Goal: Task Accomplishment & Management: Complete application form

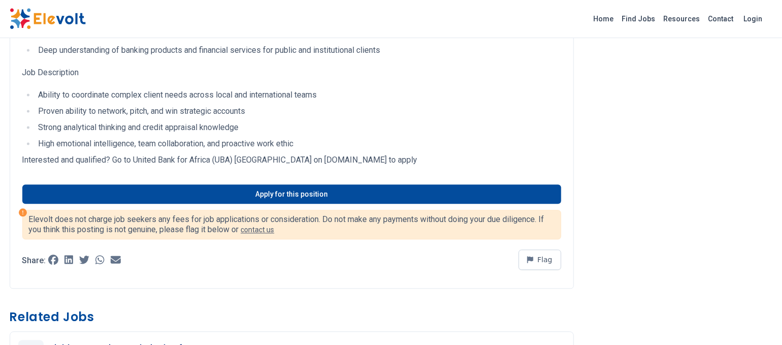
scroll to position [947, 0]
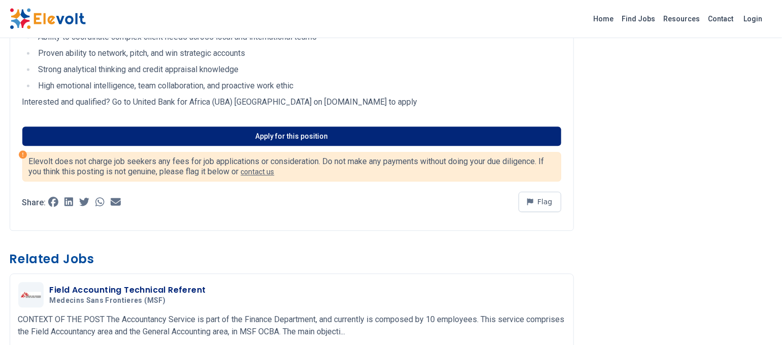
click at [273, 135] on link "Apply for this position" at bounding box center [291, 135] width 539 height 19
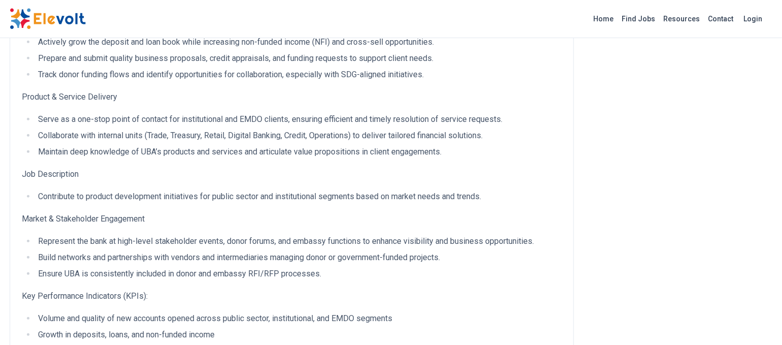
scroll to position [270, 0]
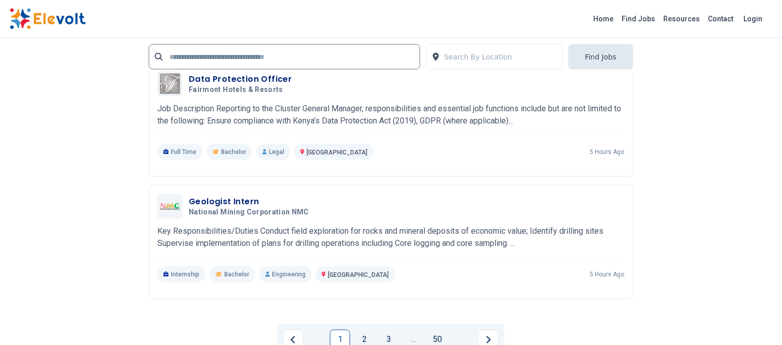
scroll to position [2300, 0]
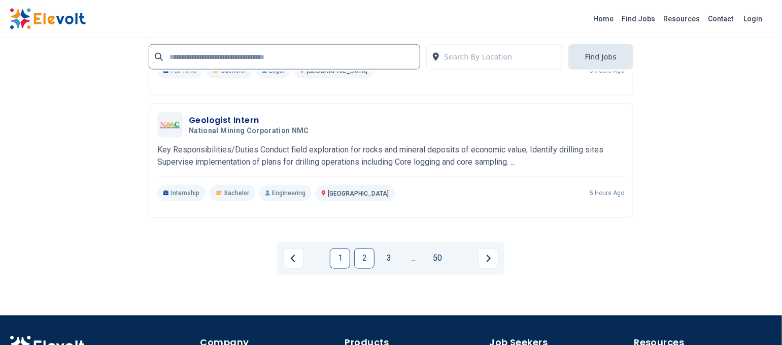
click at [365, 257] on link "2" at bounding box center [364, 258] width 20 height 20
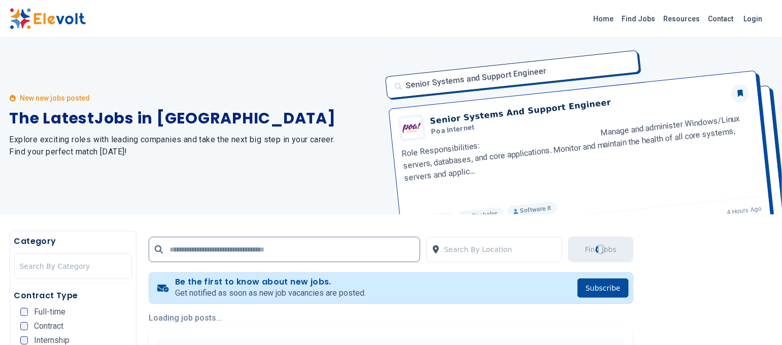
scroll to position [0, 0]
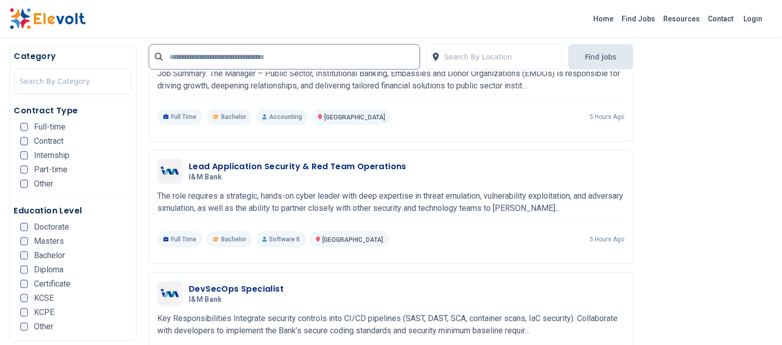
scroll to position [338, 0]
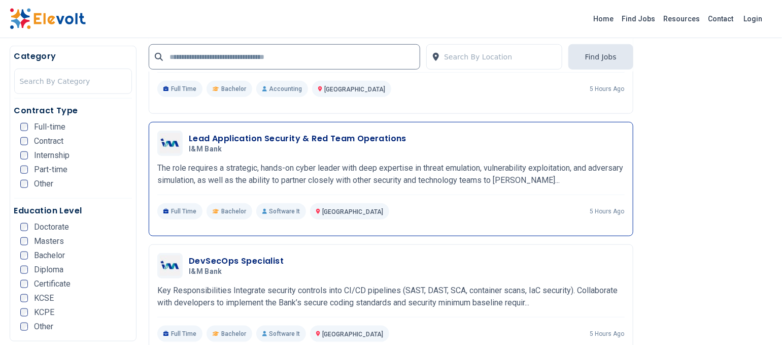
drag, startPoint x: 206, startPoint y: 125, endPoint x: 208, endPoint y: 133, distance: 8.8
click at [206, 125] on div "Lead Application Security & Red Team Operations I&M Bank 08/28/2025 09/27/2025 …" at bounding box center [391, 179] width 485 height 114
click at [208, 135] on h3 "Lead Application Security & Red Team Operations" at bounding box center [298, 138] width 218 height 12
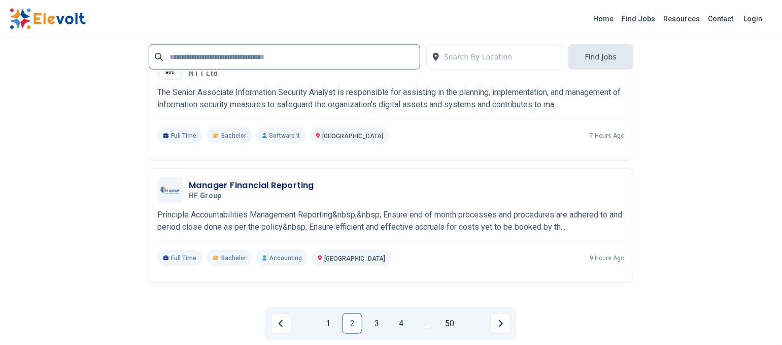
scroll to position [2164, 0]
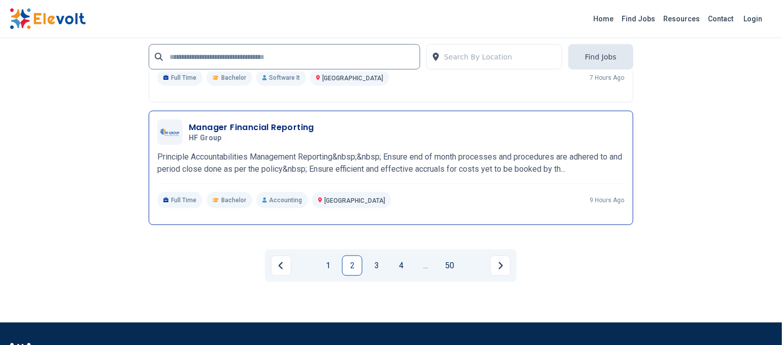
click at [213, 124] on h3 "Manager Financial Reporting" at bounding box center [251, 127] width 125 height 12
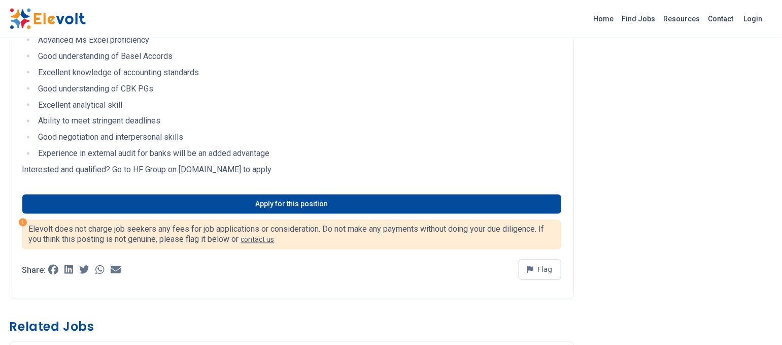
scroll to position [744, 0]
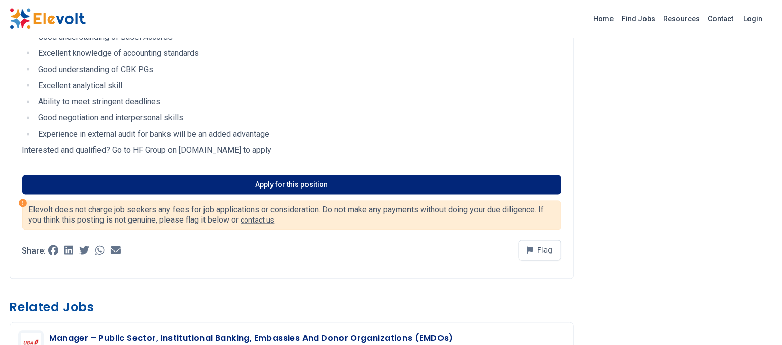
click at [291, 181] on link "Apply for this position" at bounding box center [291, 184] width 539 height 19
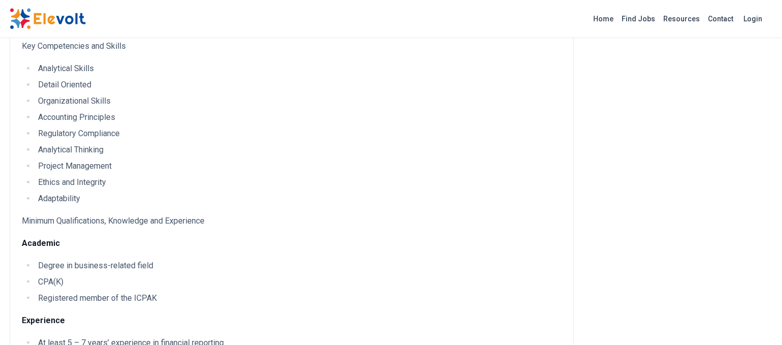
scroll to position [0, 0]
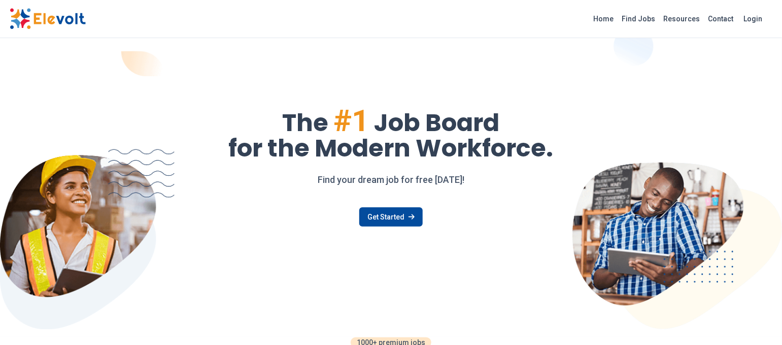
drag, startPoint x: 651, startPoint y: 19, endPoint x: 652, endPoint y: 41, distance: 22.3
click at [651, 19] on link "Find Jobs" at bounding box center [639, 19] width 42 height 16
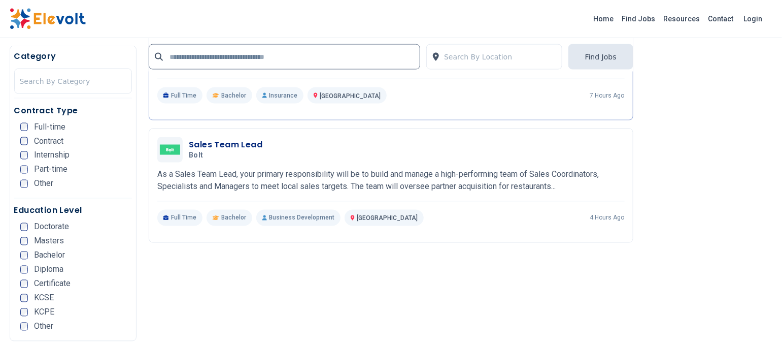
scroll to position [1015, 0]
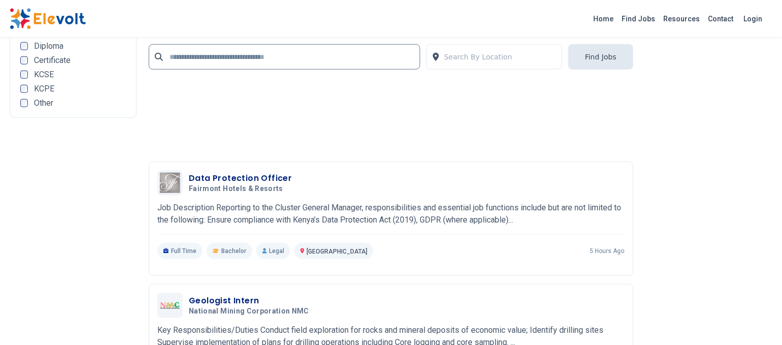
scroll to position [2367, 0]
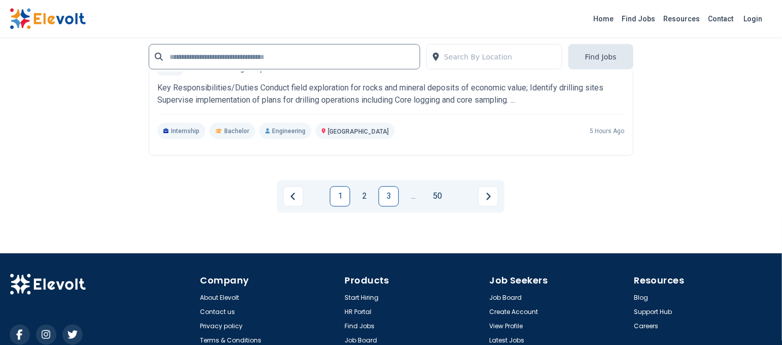
click at [388, 201] on link "3" at bounding box center [388, 196] width 20 height 20
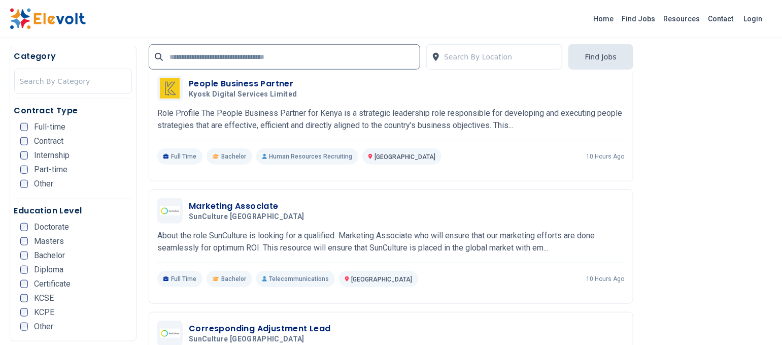
scroll to position [406, 0]
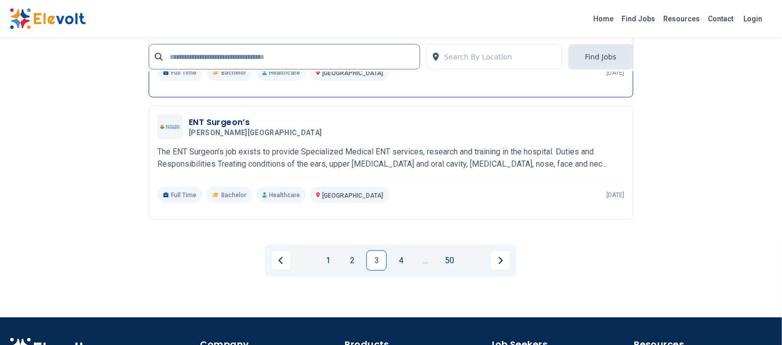
scroll to position [2232, 0]
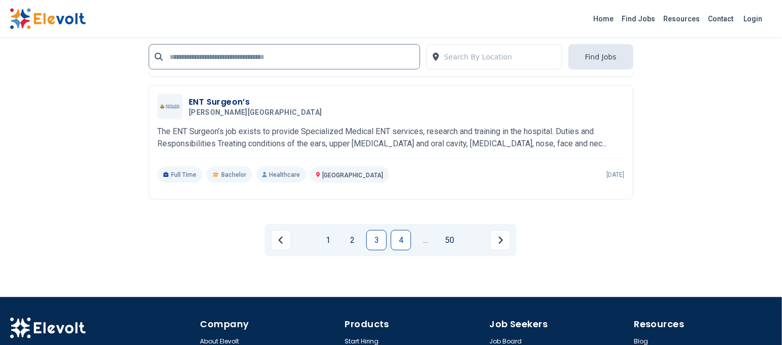
click at [401, 236] on link "4" at bounding box center [401, 240] width 20 height 20
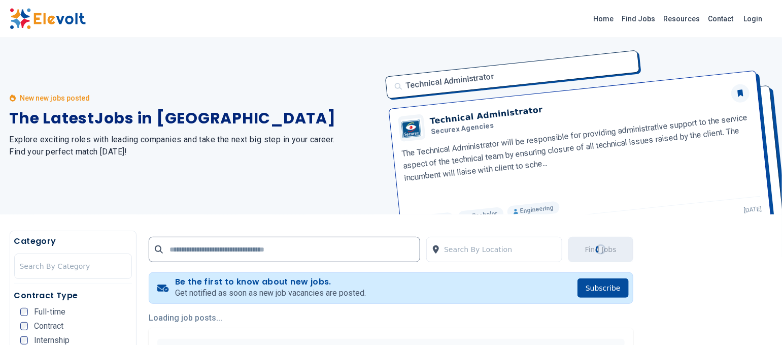
scroll to position [0, 0]
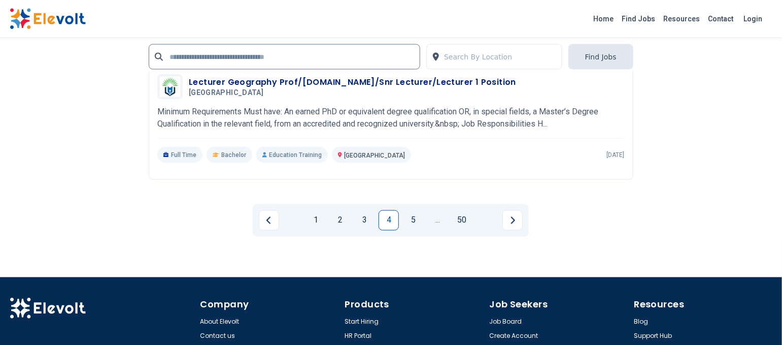
scroll to position [2367, 0]
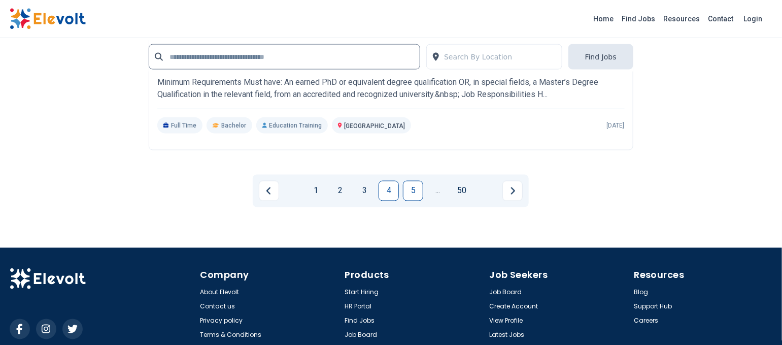
click at [419, 193] on link "5" at bounding box center [413, 191] width 20 height 20
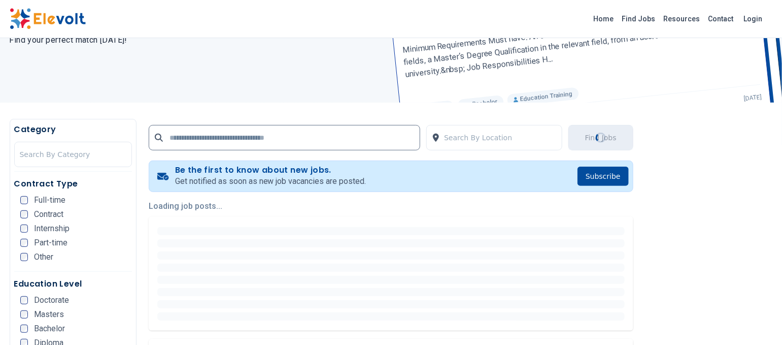
scroll to position [203, 0]
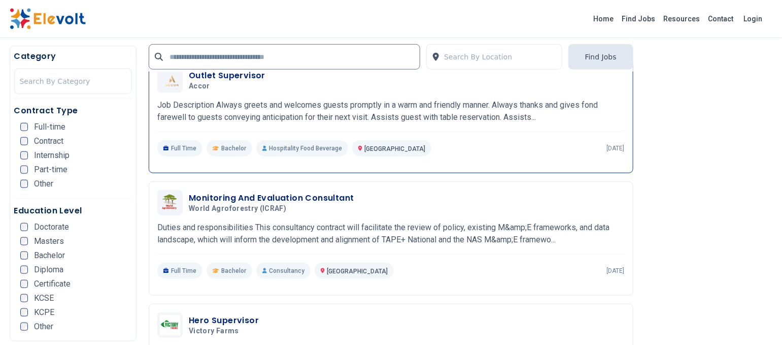
scroll to position [473, 0]
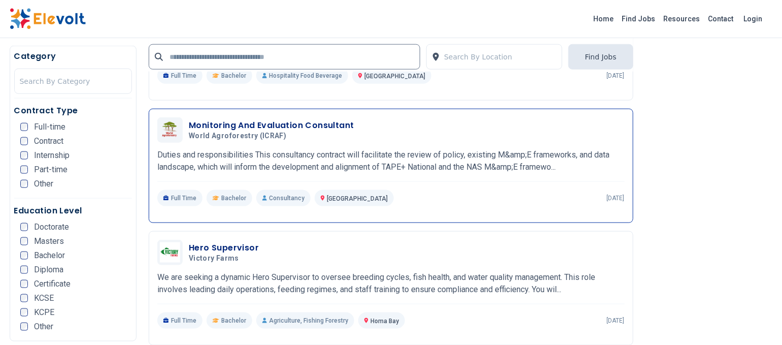
click at [239, 124] on h3 "Monitoring And Evaluation Consultant" at bounding box center [271, 125] width 165 height 12
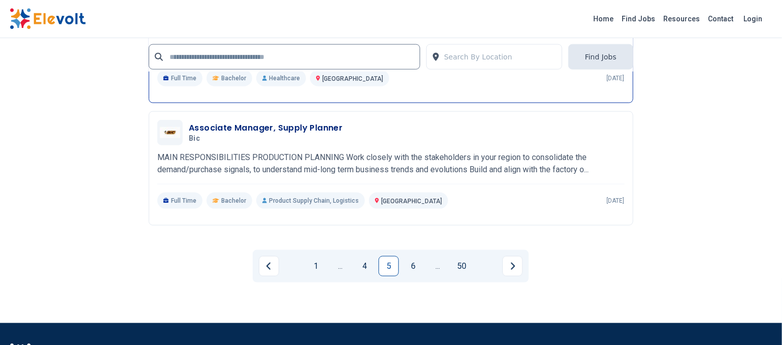
scroll to position [2232, 0]
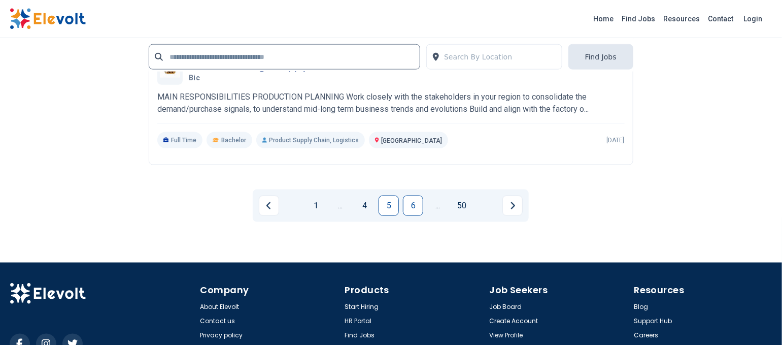
click at [416, 200] on link "6" at bounding box center [413, 205] width 20 height 20
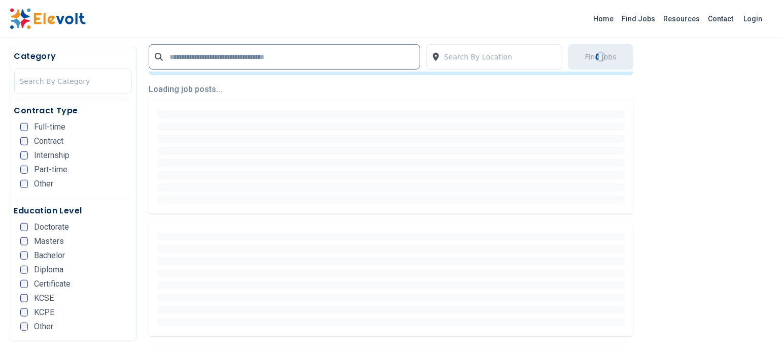
scroll to position [270, 0]
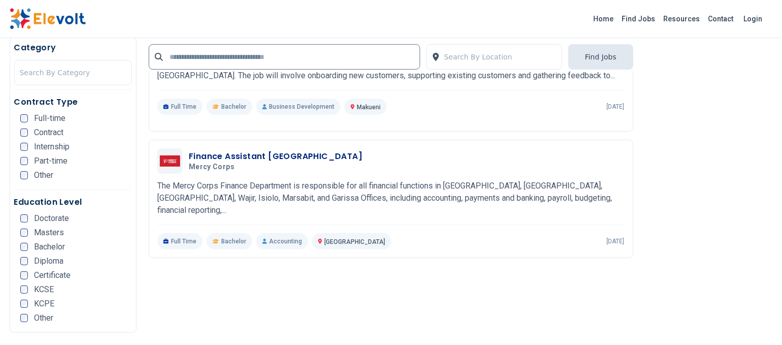
scroll to position [1827, 0]
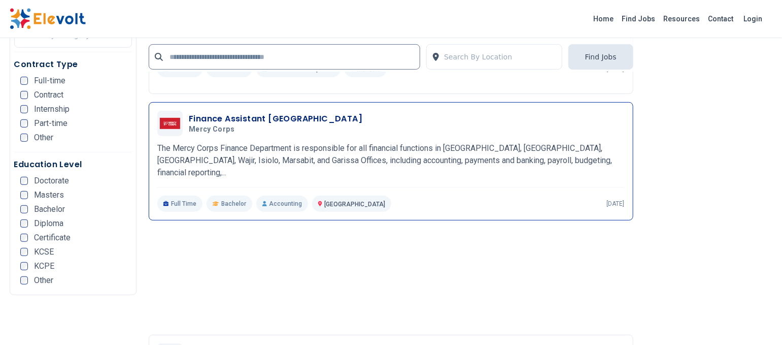
click at [213, 113] on h3 "Finance Assistant Nairobi" at bounding box center [276, 119] width 174 height 12
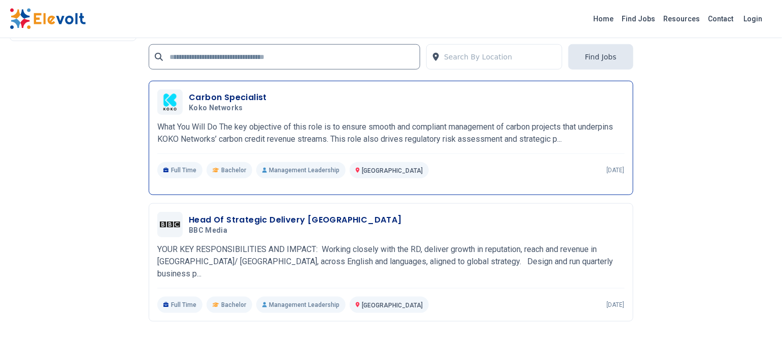
scroll to position [2097, 0]
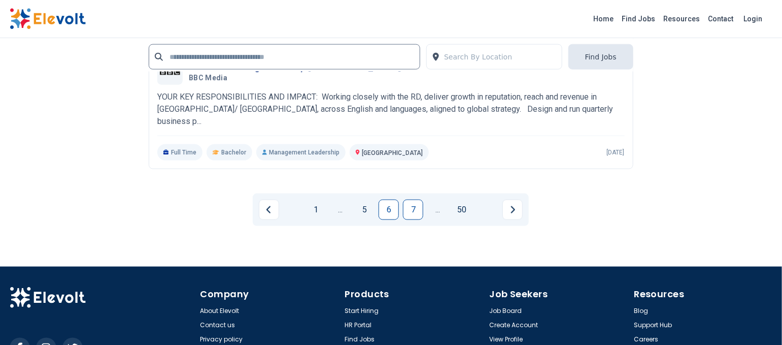
click at [419, 199] on link "7" at bounding box center [413, 209] width 20 height 20
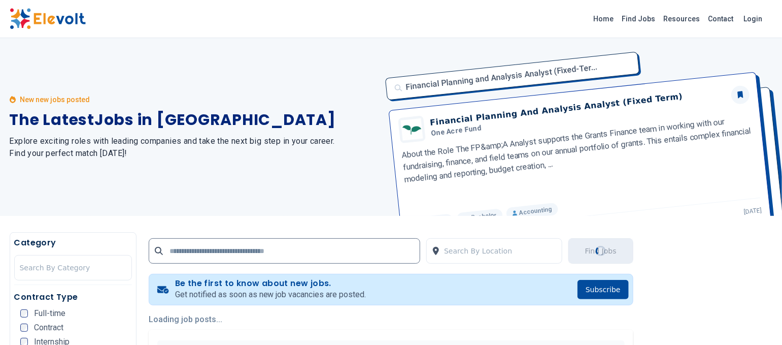
scroll to position [135, 0]
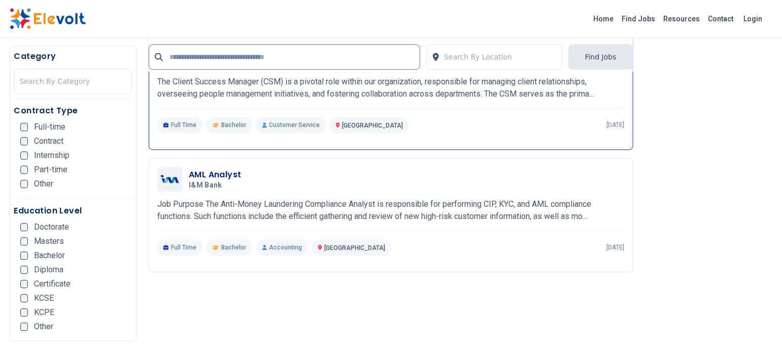
scroll to position [1285, 0]
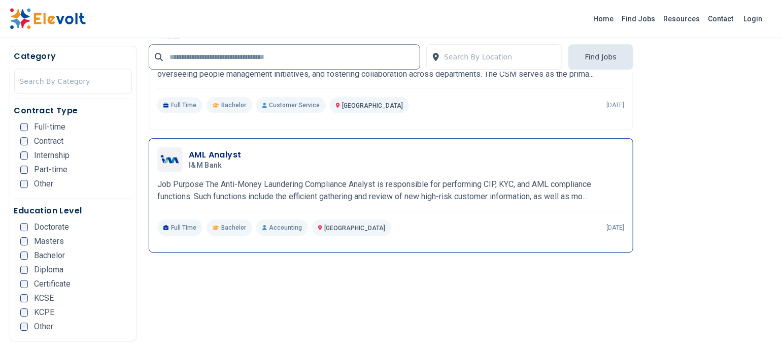
click at [199, 149] on h3 "AML Analyst" at bounding box center [215, 155] width 52 height 12
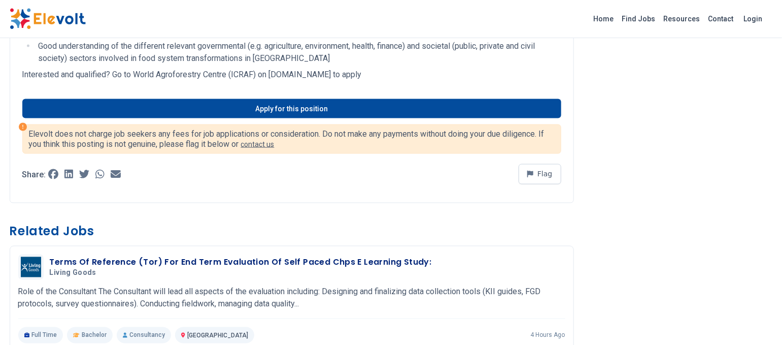
scroll to position [609, 0]
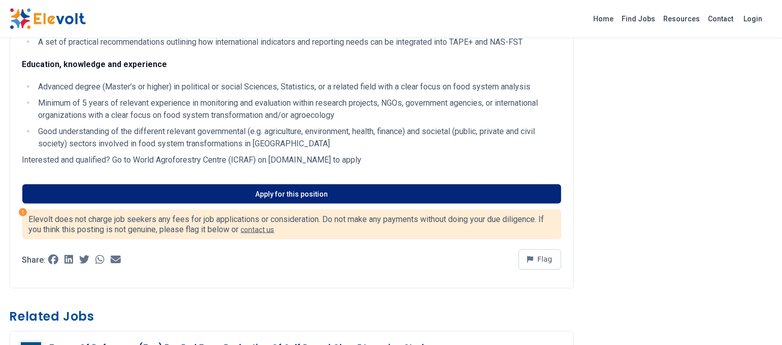
click at [297, 201] on link "Apply for this position" at bounding box center [291, 193] width 539 height 19
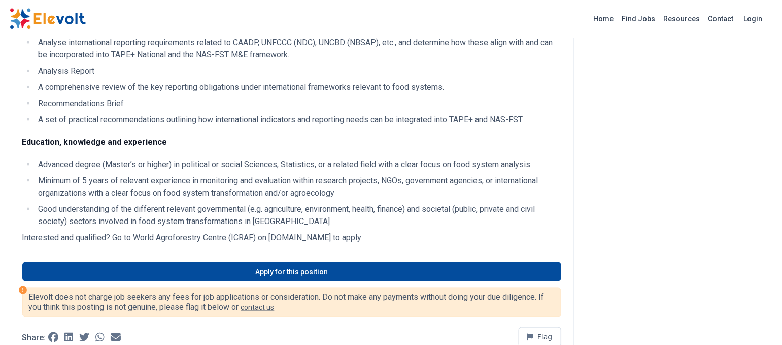
scroll to position [473, 0]
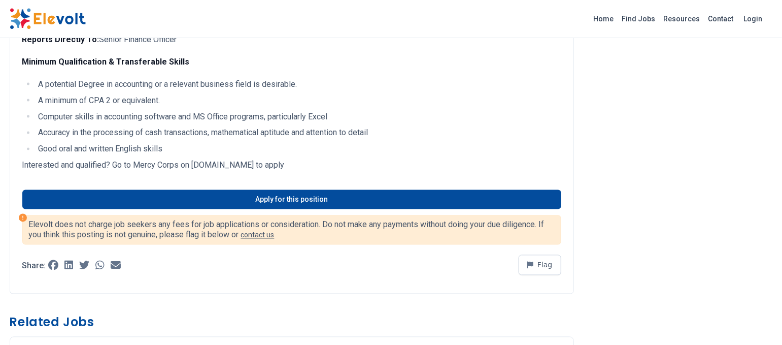
scroll to position [744, 0]
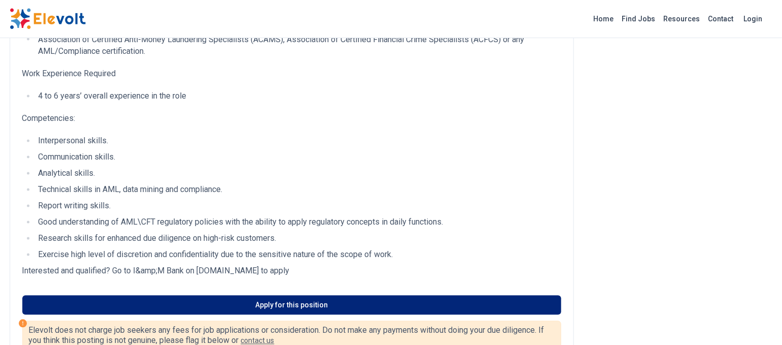
scroll to position [879, 0]
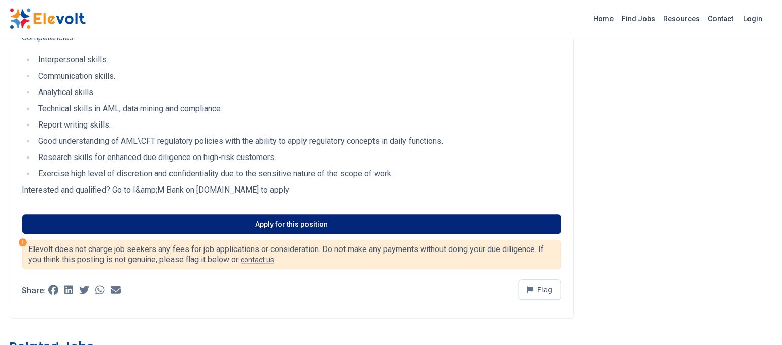
click at [289, 218] on link "Apply for this position" at bounding box center [291, 223] width 539 height 19
